Goal: Check status: Check status

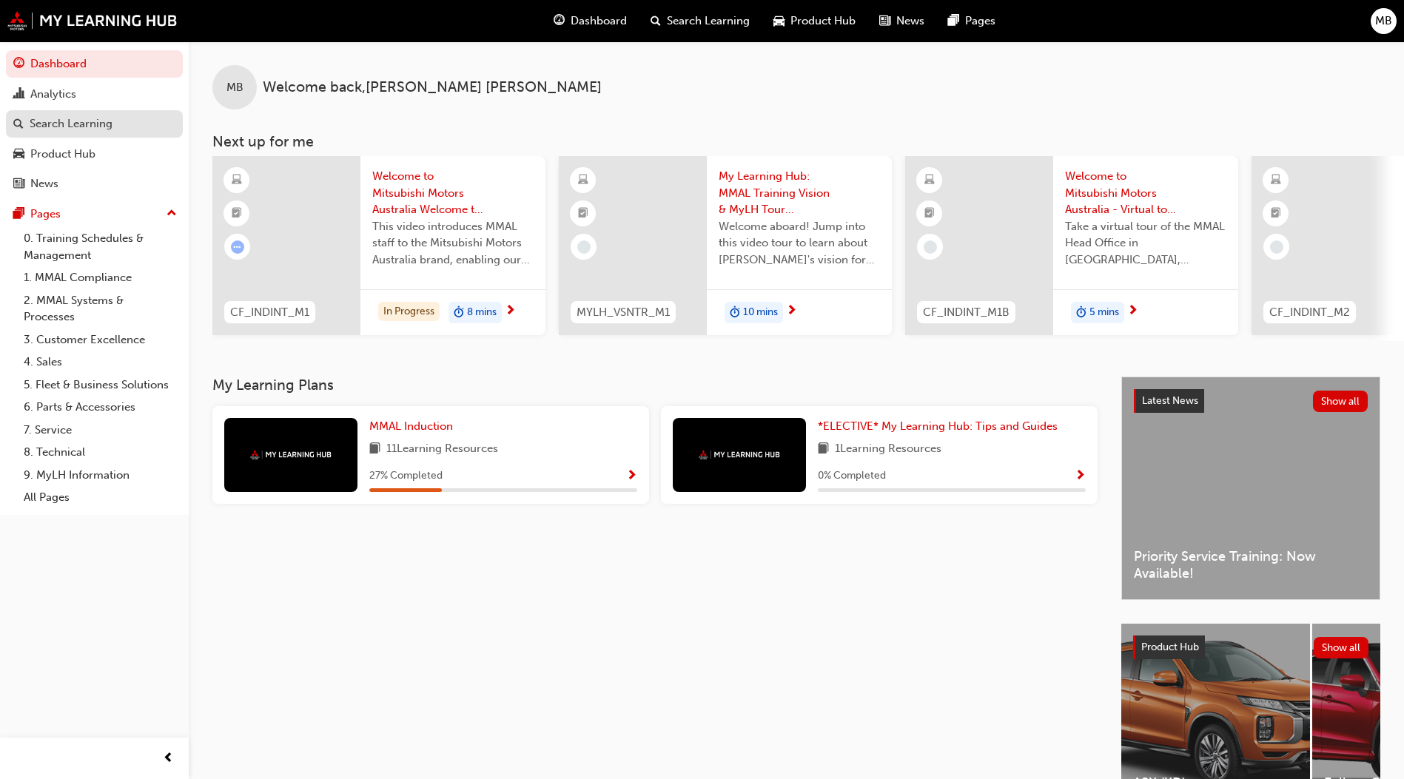
click at [82, 125] on div "Search Learning" at bounding box center [71, 123] width 83 height 17
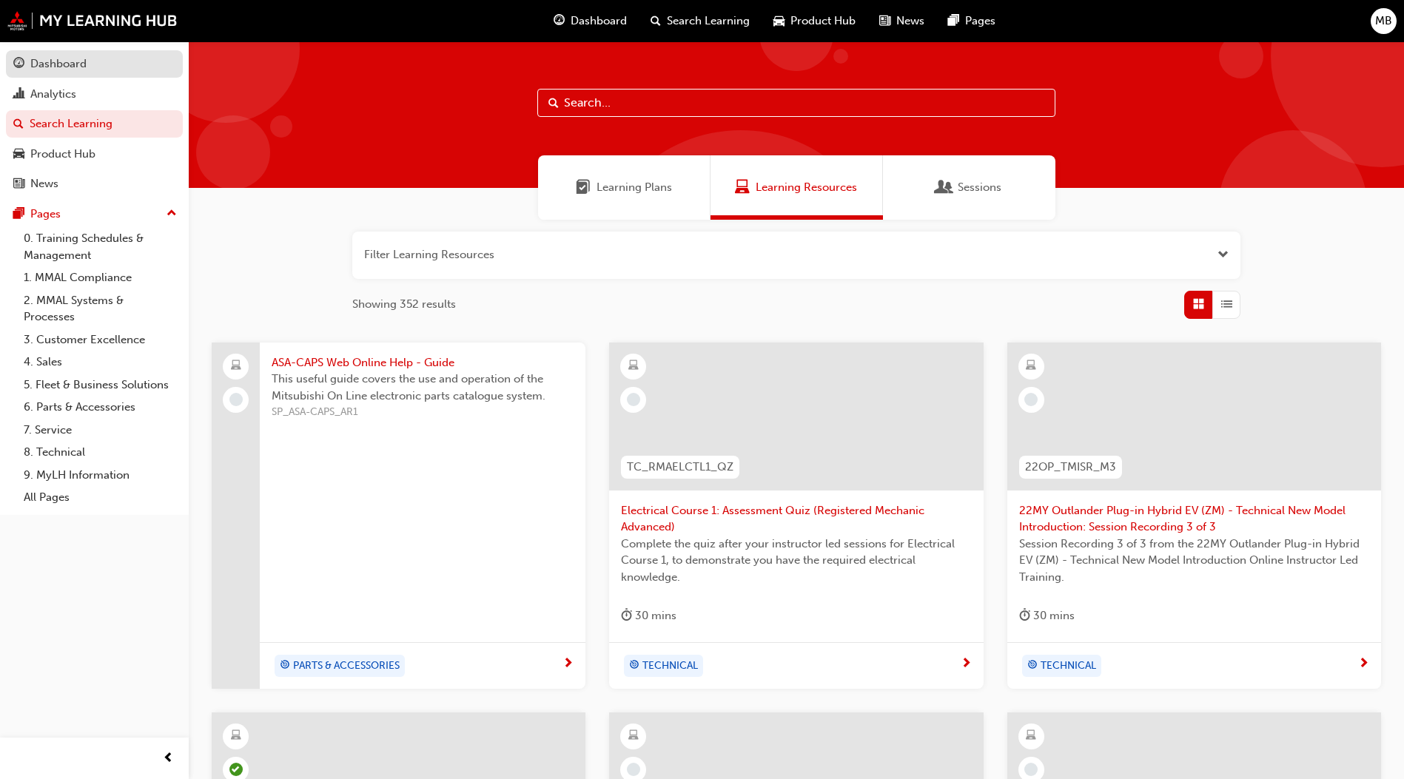
click at [73, 64] on div "Dashboard" at bounding box center [58, 64] width 56 height 17
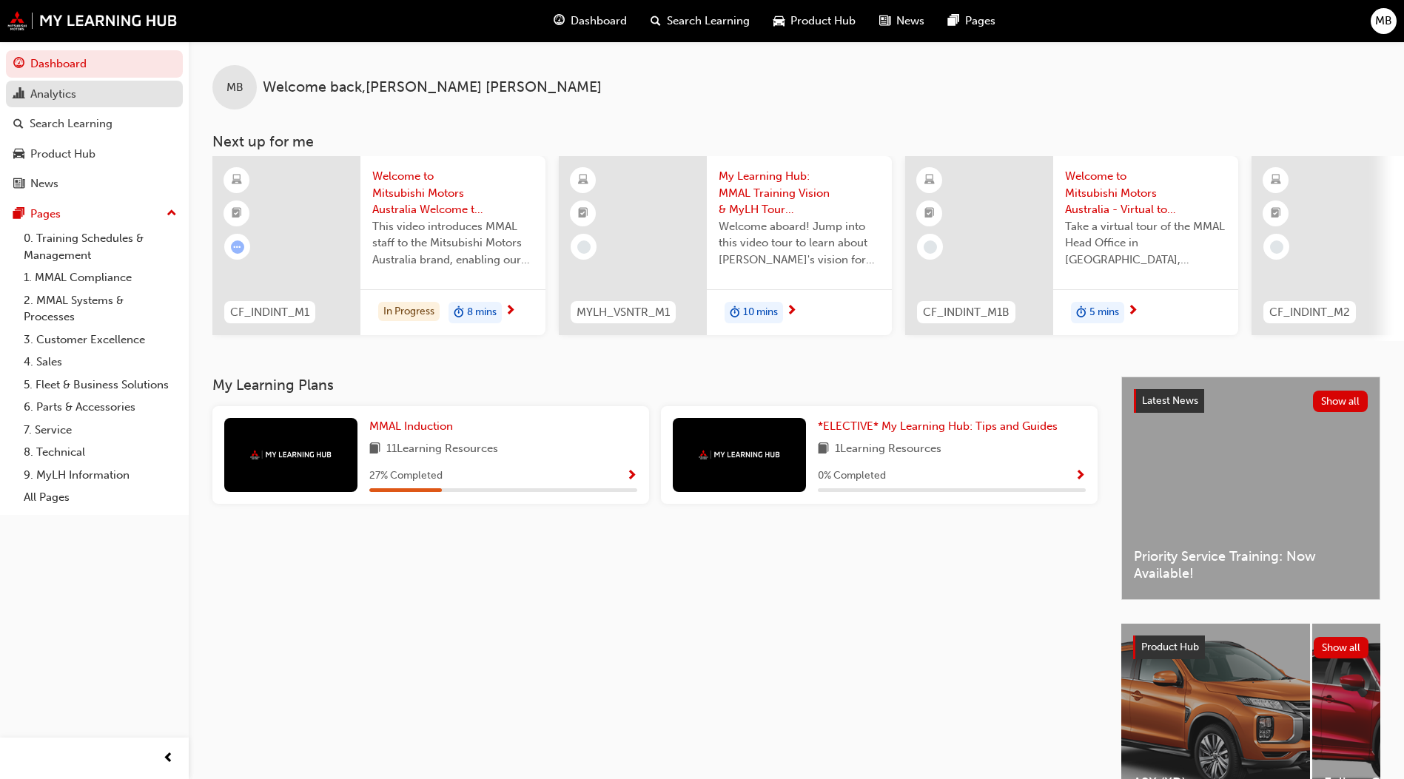
click at [65, 89] on div "Analytics" at bounding box center [53, 94] width 46 height 17
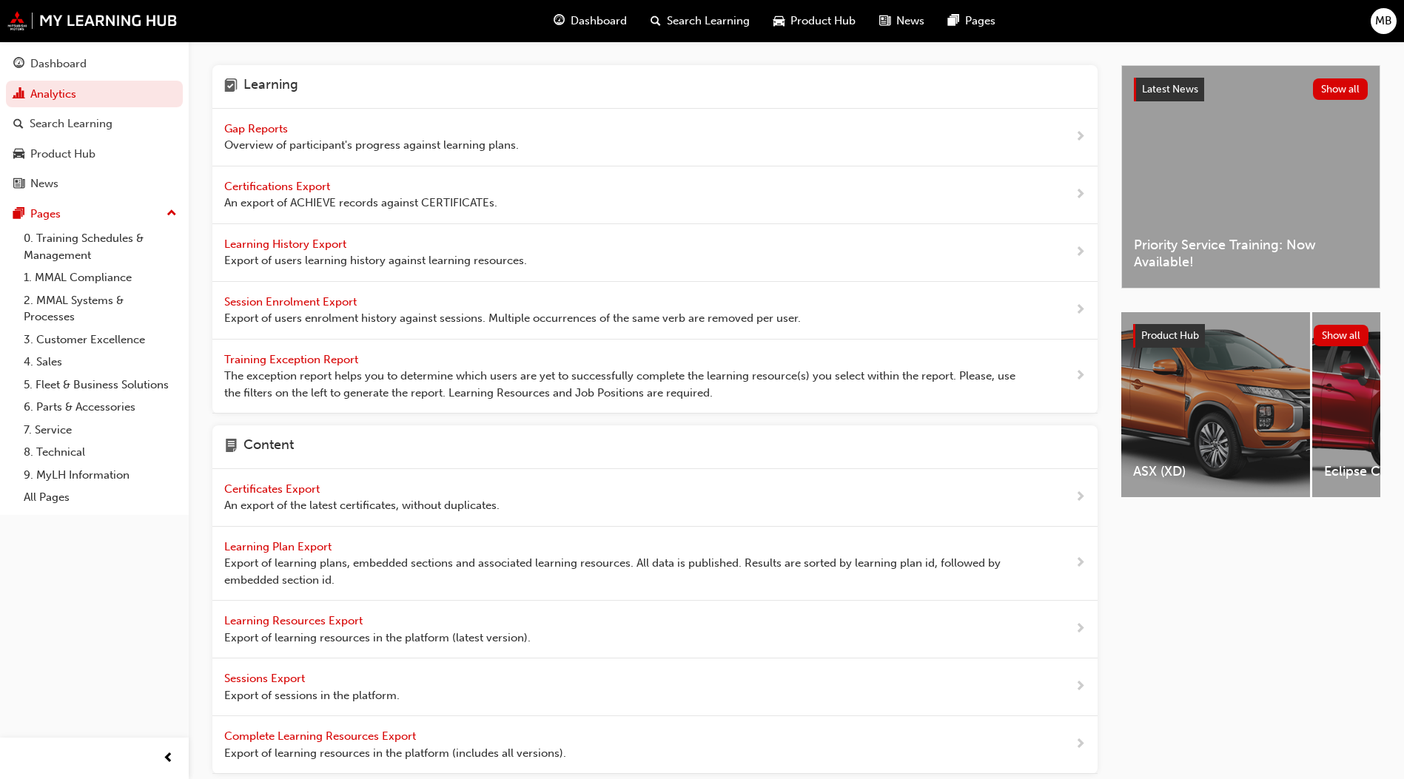
click at [279, 124] on span "Gap Reports" at bounding box center [257, 128] width 67 height 13
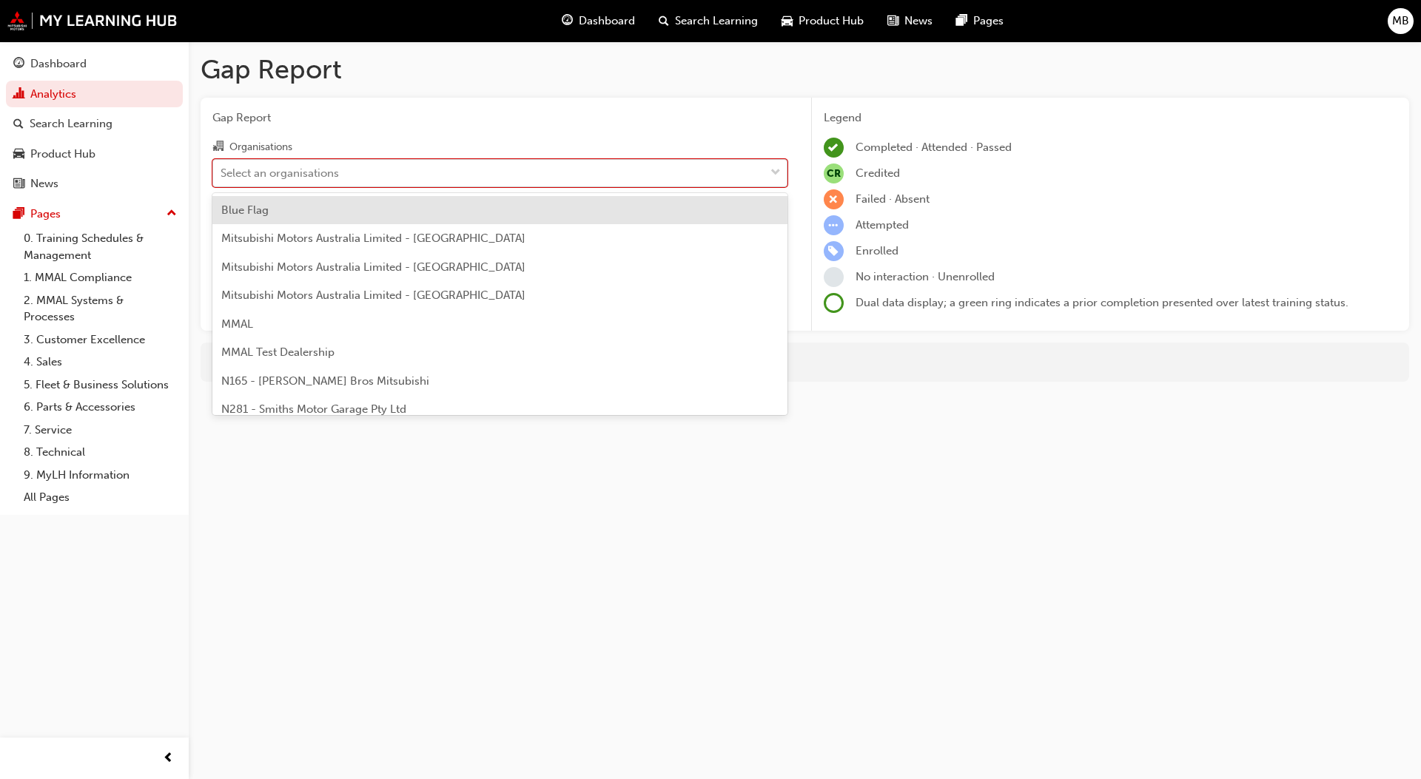
click at [769, 172] on div at bounding box center [775, 173] width 22 height 27
click at [222, 172] on input "Organisations option Blue Flag focused, 1 of 202. 202 results available. Use Up…" at bounding box center [221, 172] width 1 height 13
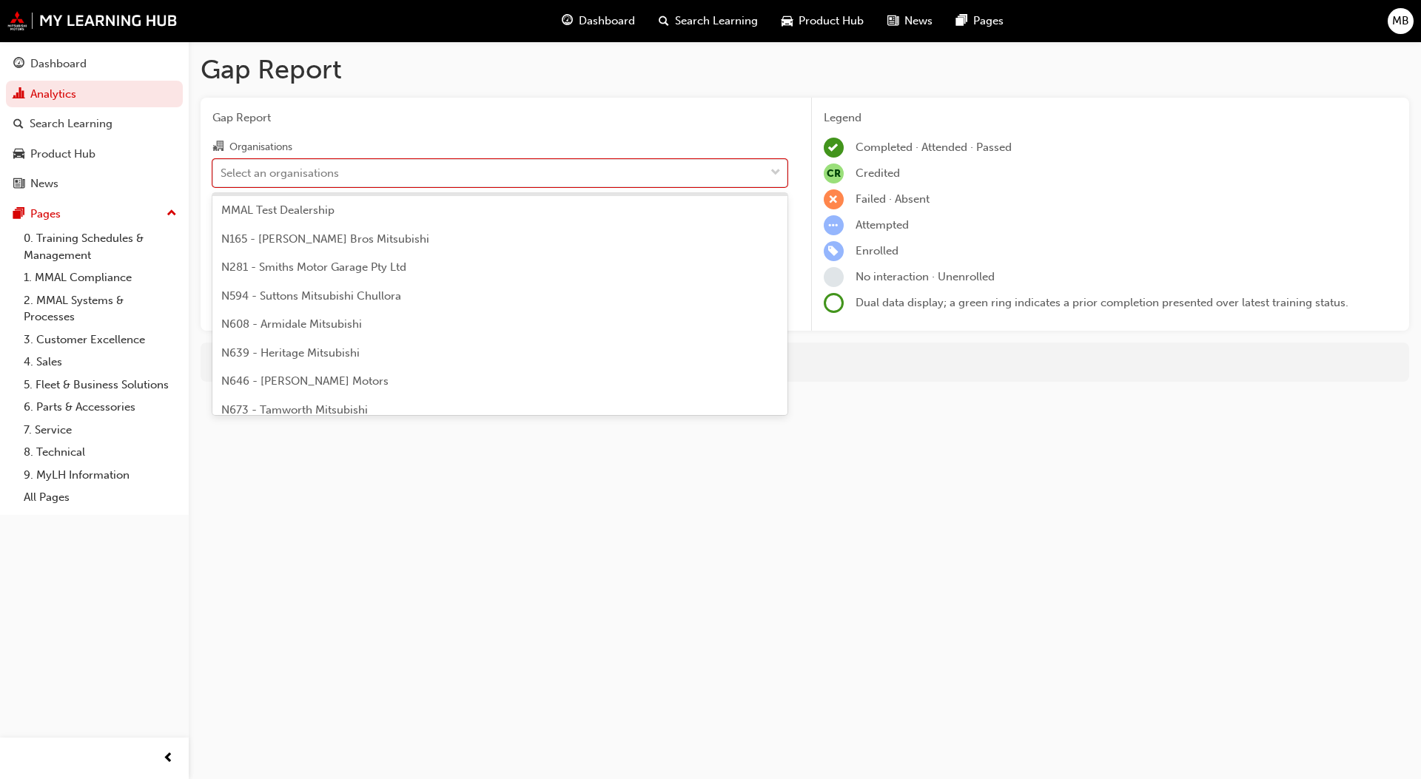
scroll to position [222, 0]
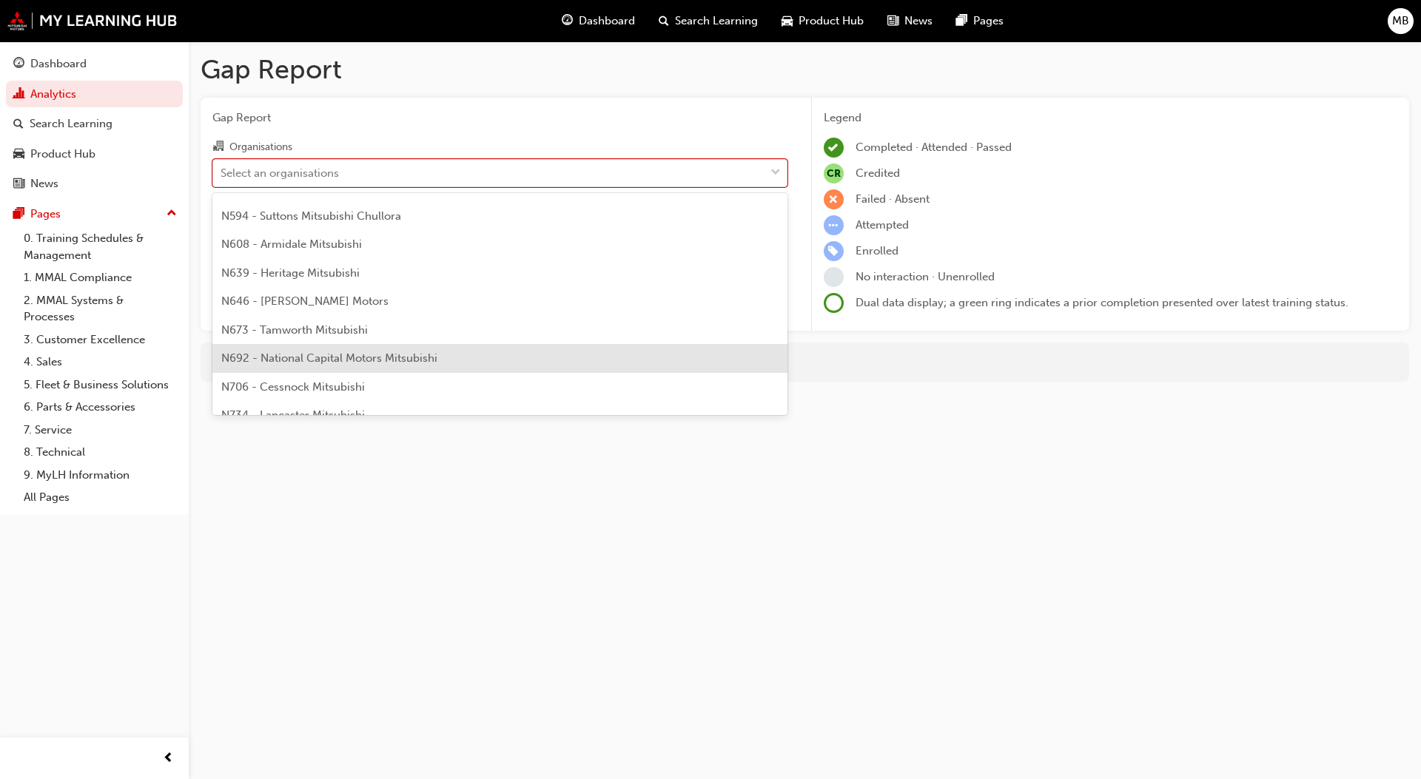
click at [331, 357] on span "N692 - National Capital Motors Mitsubishi" at bounding box center [329, 358] width 216 height 13
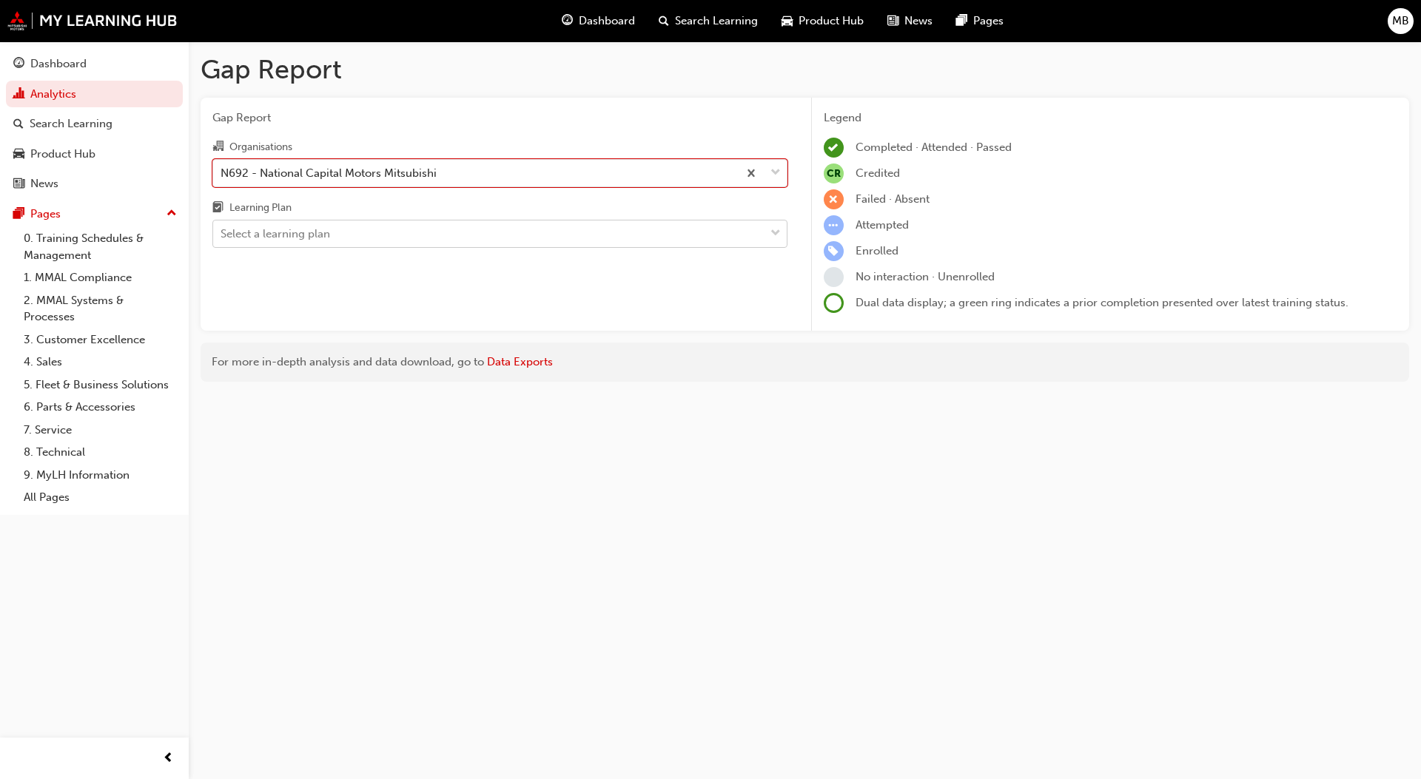
click at [323, 233] on div "Select a learning plan" at bounding box center [276, 234] width 110 height 17
click at [222, 233] on input "Learning Plan Select a learning plan" at bounding box center [221, 233] width 1 height 13
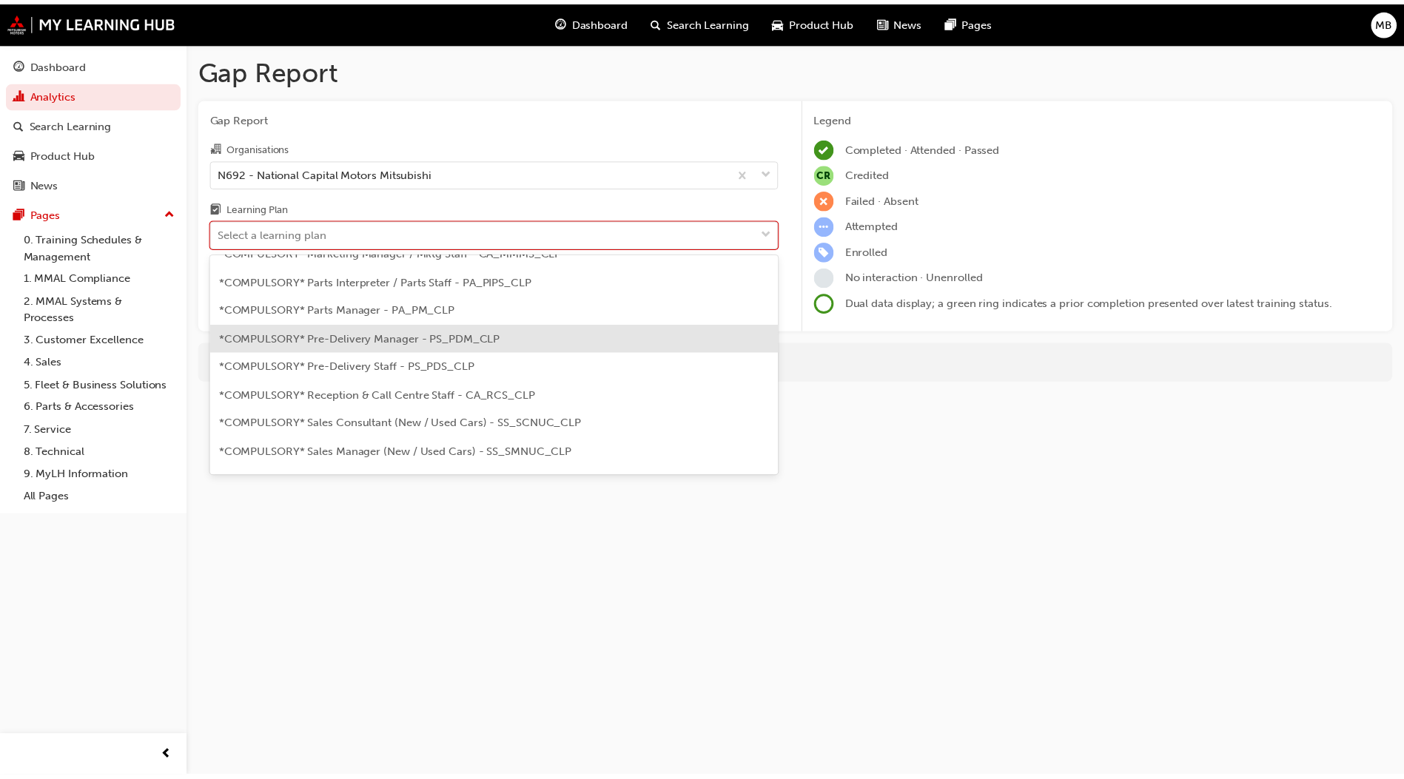
scroll to position [333, 0]
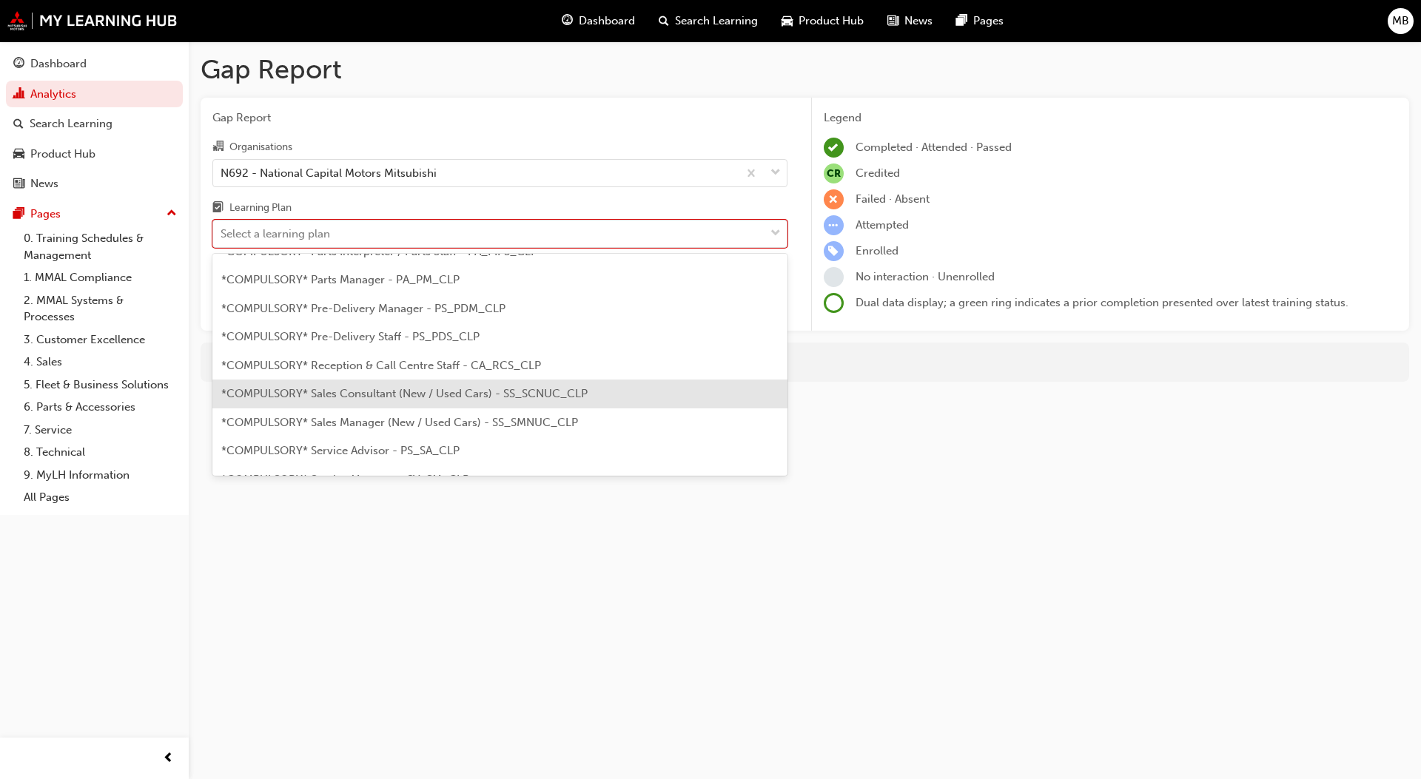
click at [383, 393] on span "*COMPULSORY* Sales Consultant (New / Used Cars) - SS_SCNUC_CLP" at bounding box center [404, 393] width 366 height 13
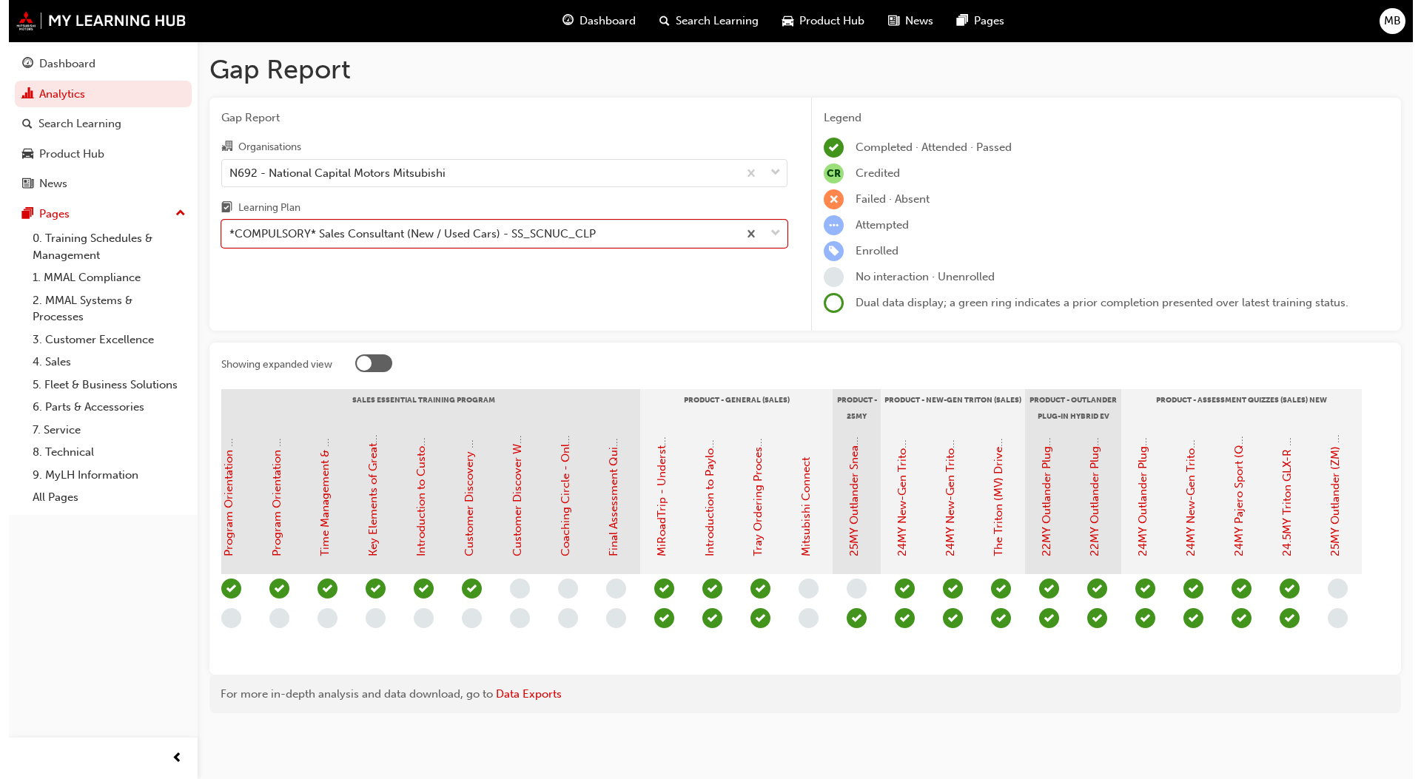
scroll to position [0, 1478]
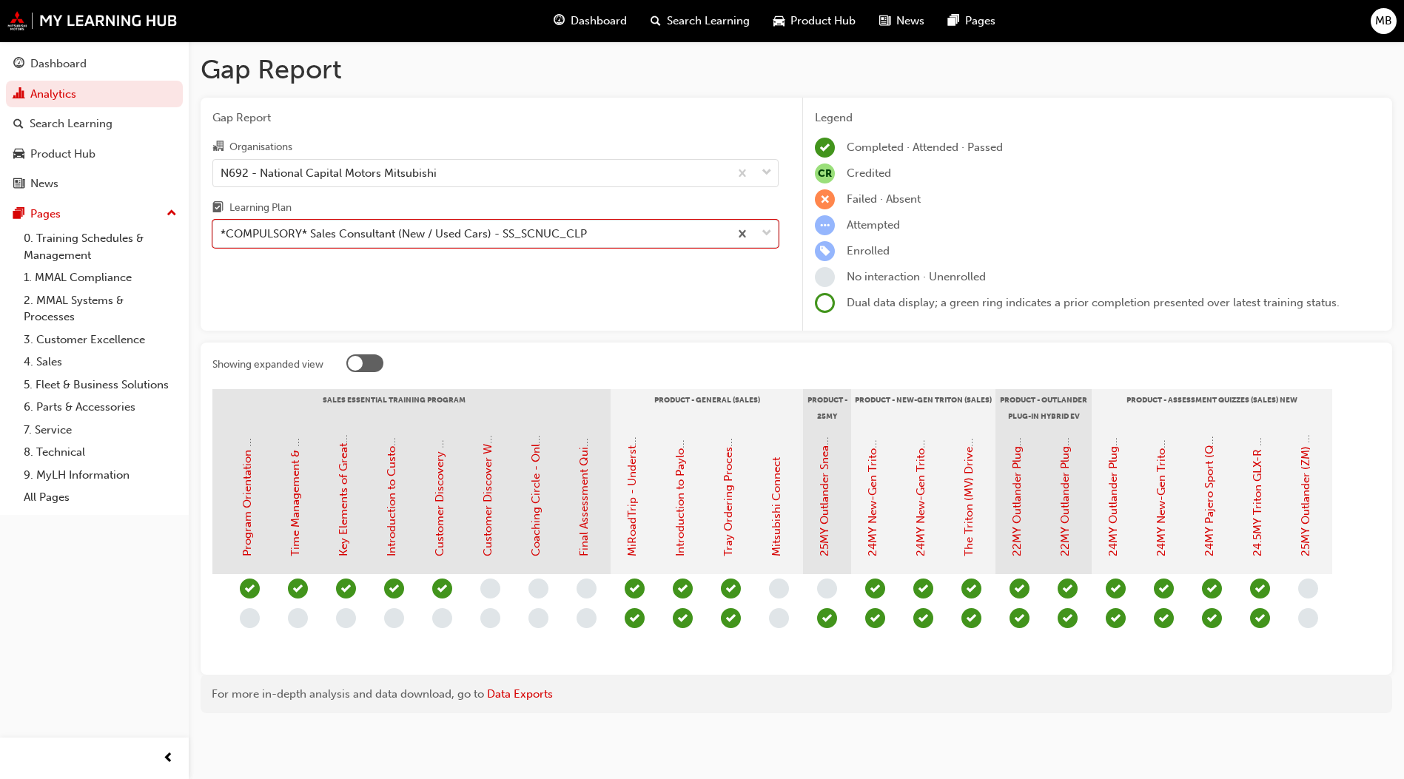
click at [376, 363] on div at bounding box center [364, 363] width 37 height 18
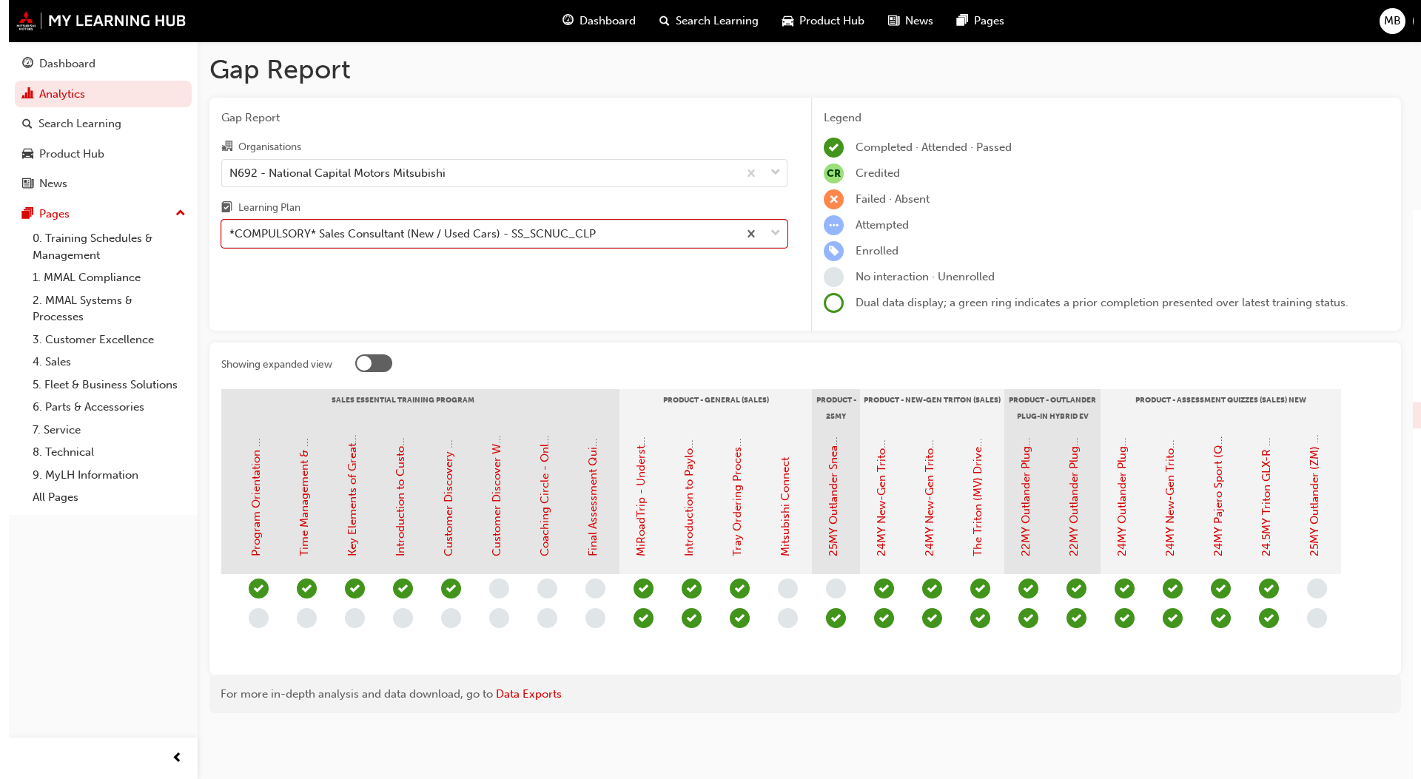
scroll to position [0, 0]
